Goal: Information Seeking & Learning: Understand process/instructions

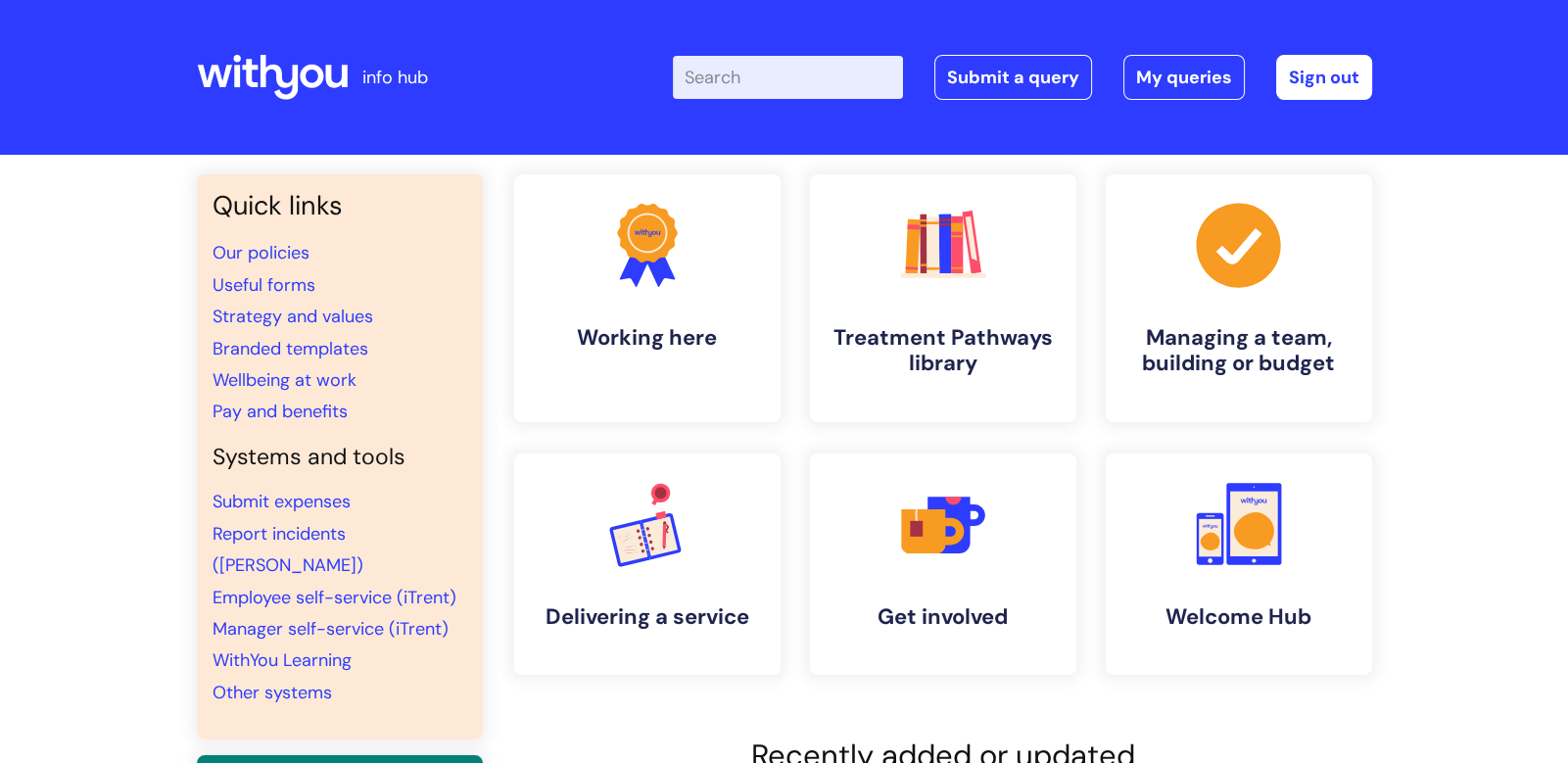
click at [760, 76] on input "Enter your search term here..." at bounding box center [787, 77] width 230 height 43
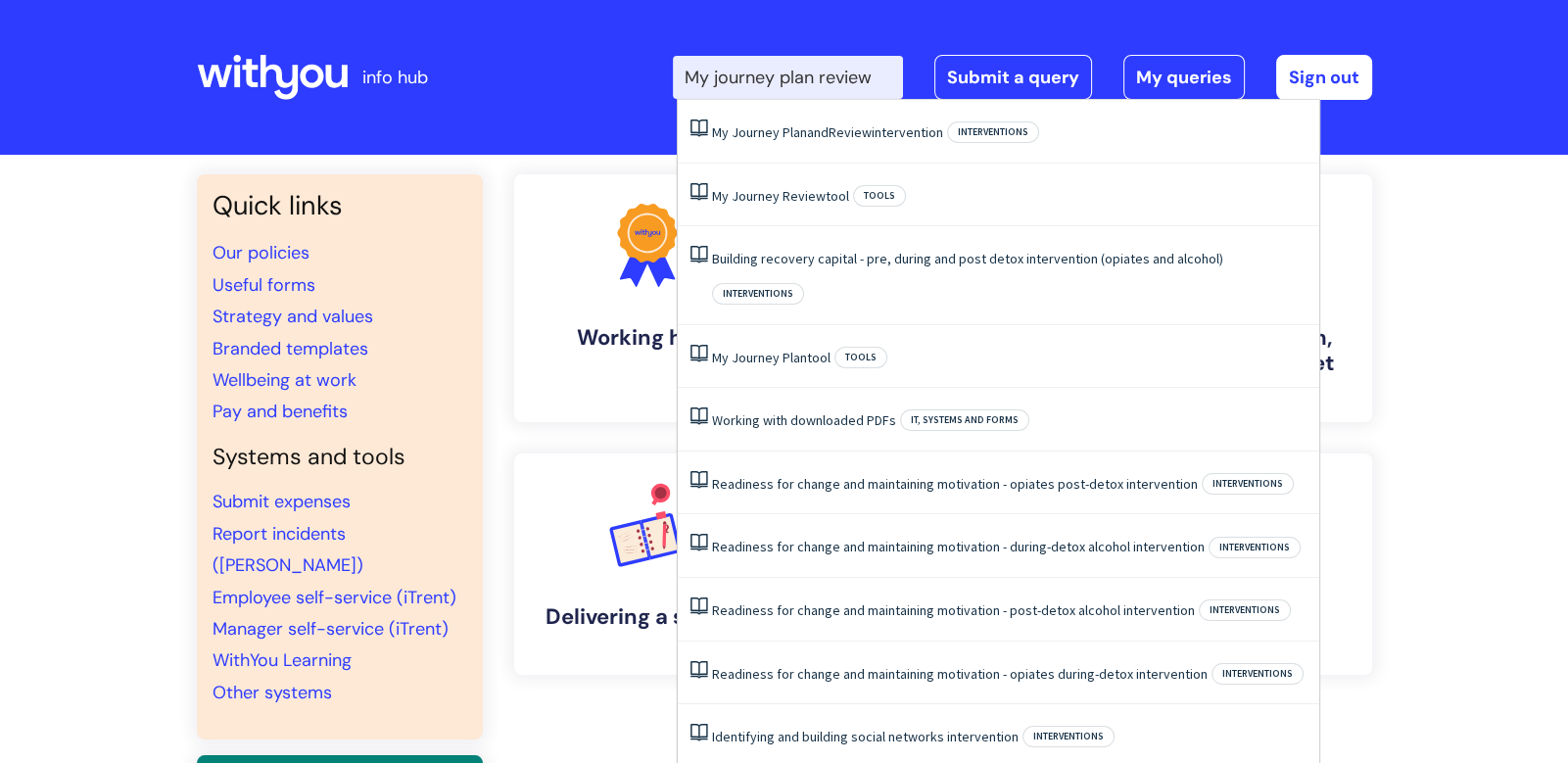
type input "My journey plan review"
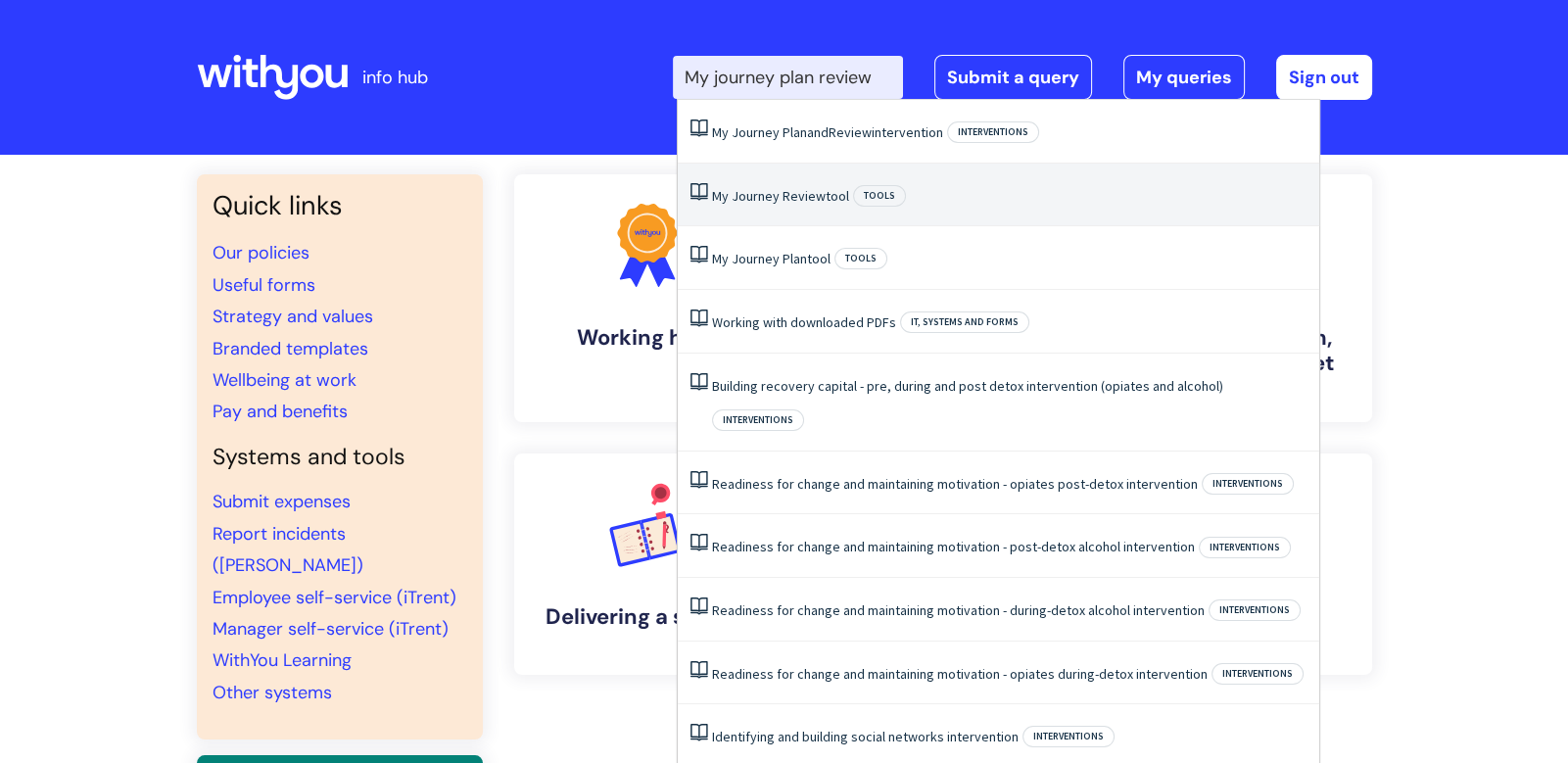
click at [939, 175] on li "My Journey Review tool Tools" at bounding box center [998, 195] width 642 height 64
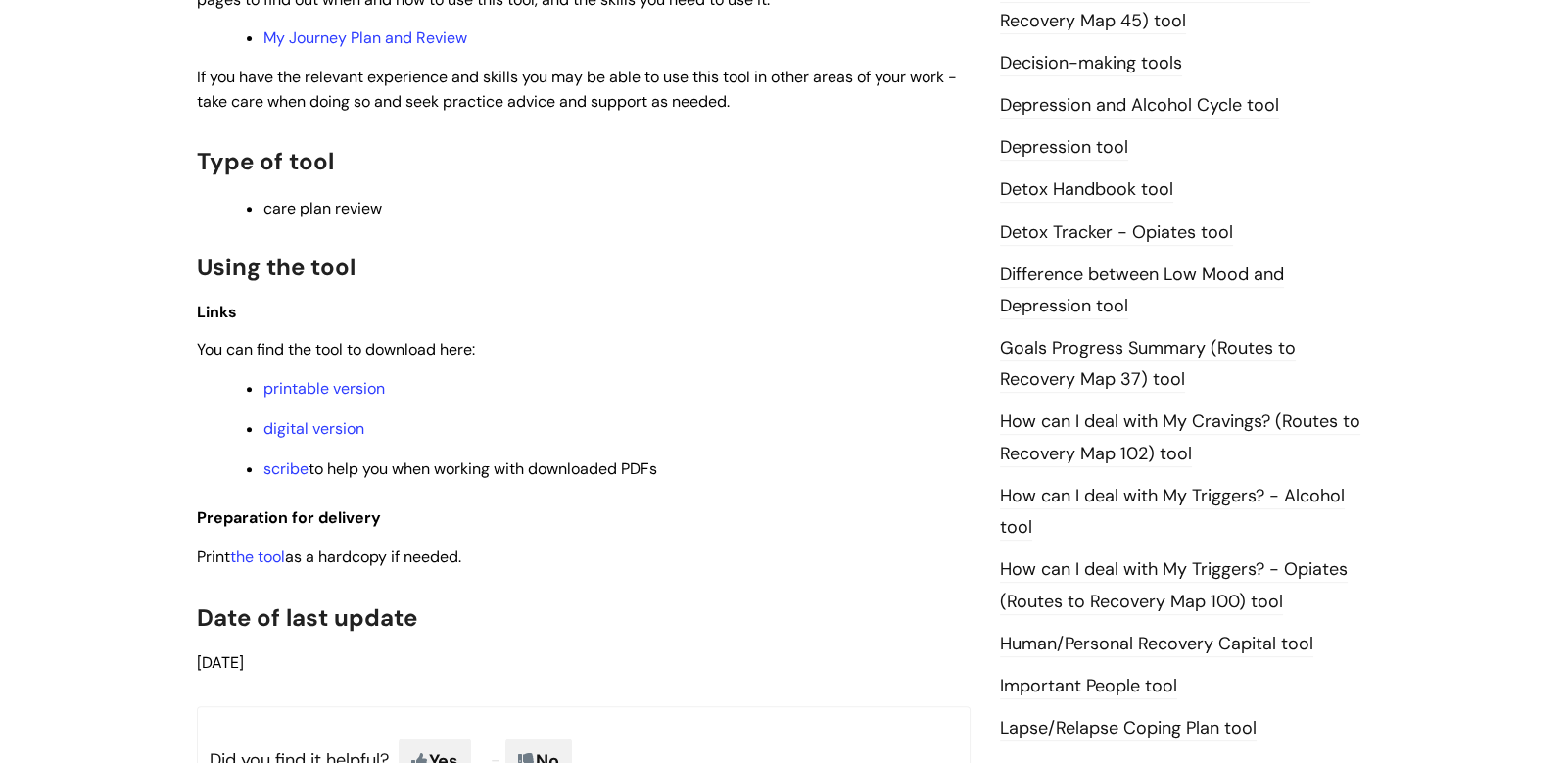
scroll to position [1361, 0]
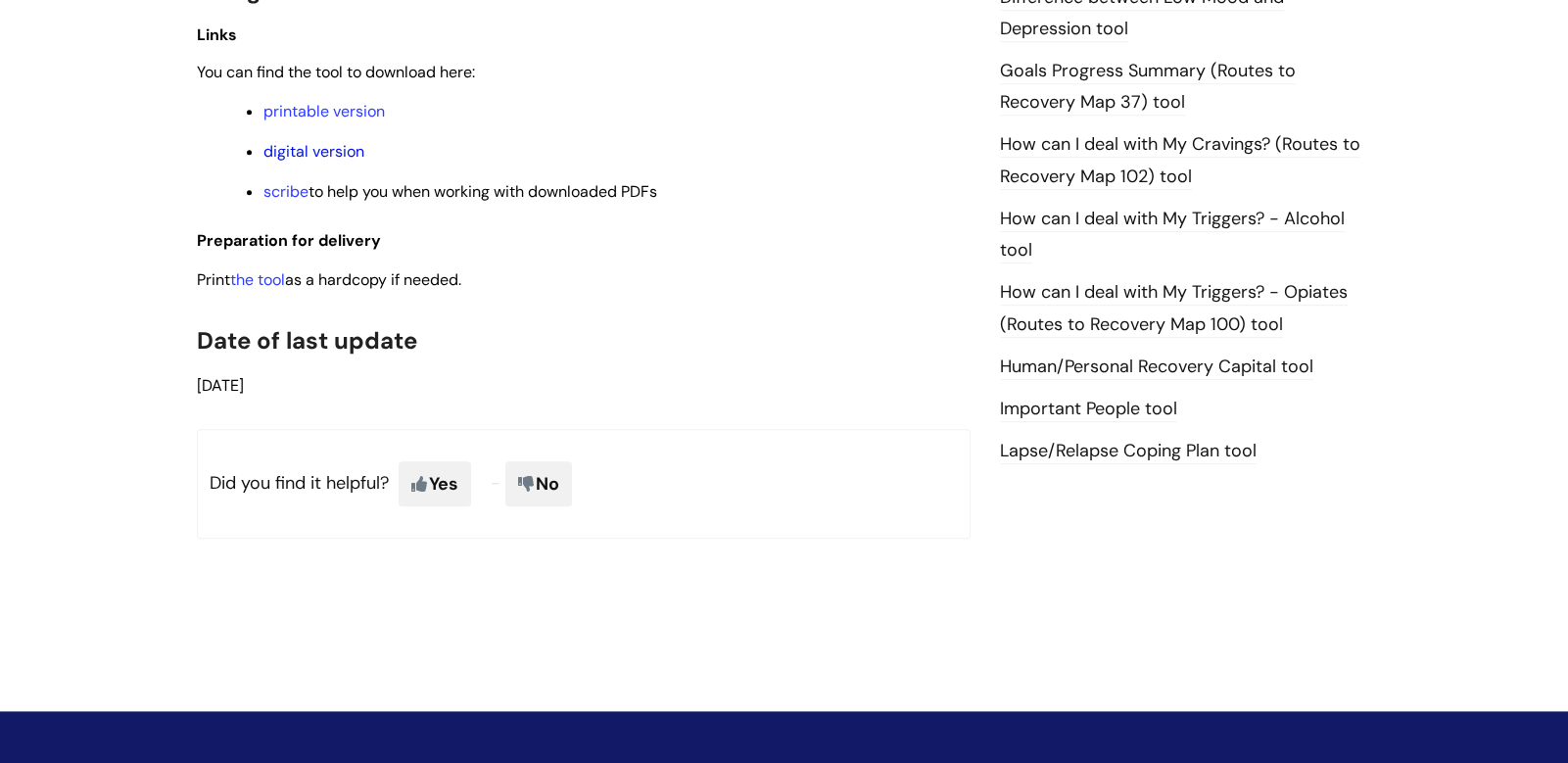
click at [315, 146] on link "digital version" at bounding box center [313, 151] width 100 height 21
